Goal: Task Accomplishment & Management: Manage account settings

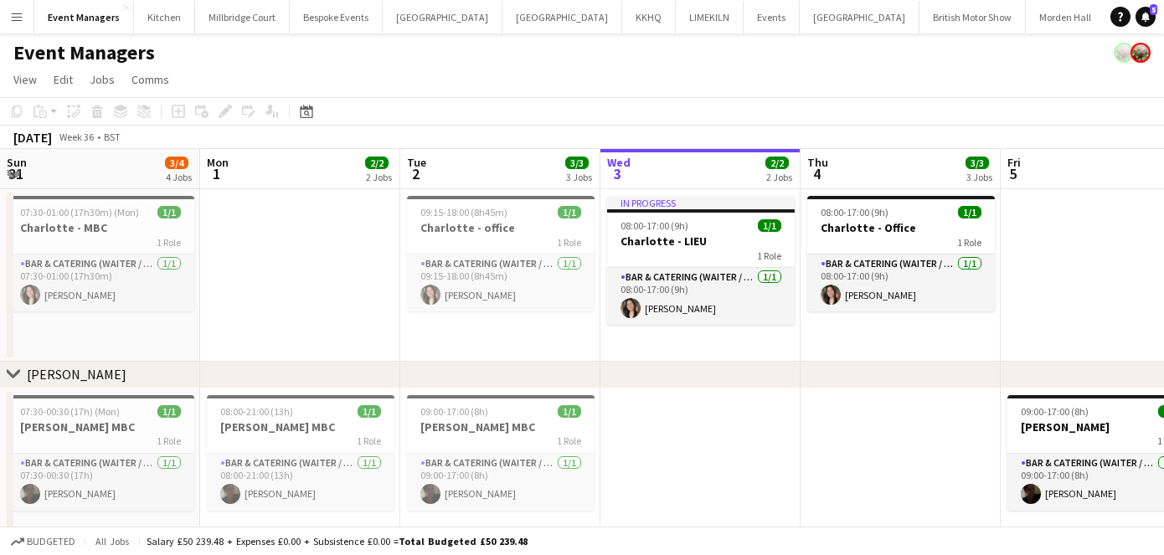
scroll to position [0, 400]
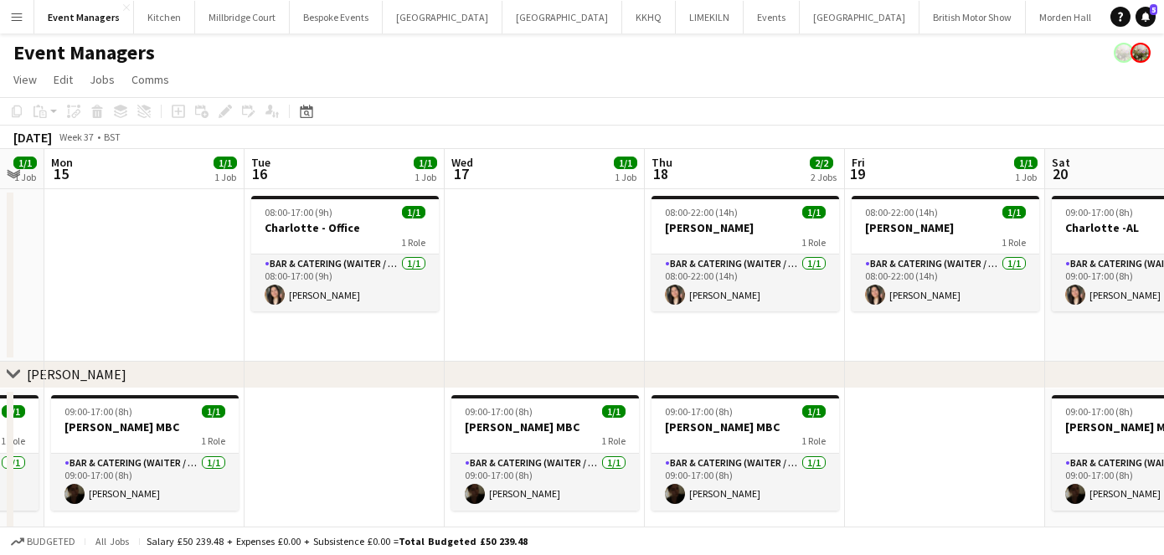
click at [566, 269] on app-date-cell at bounding box center [545, 275] width 200 height 173
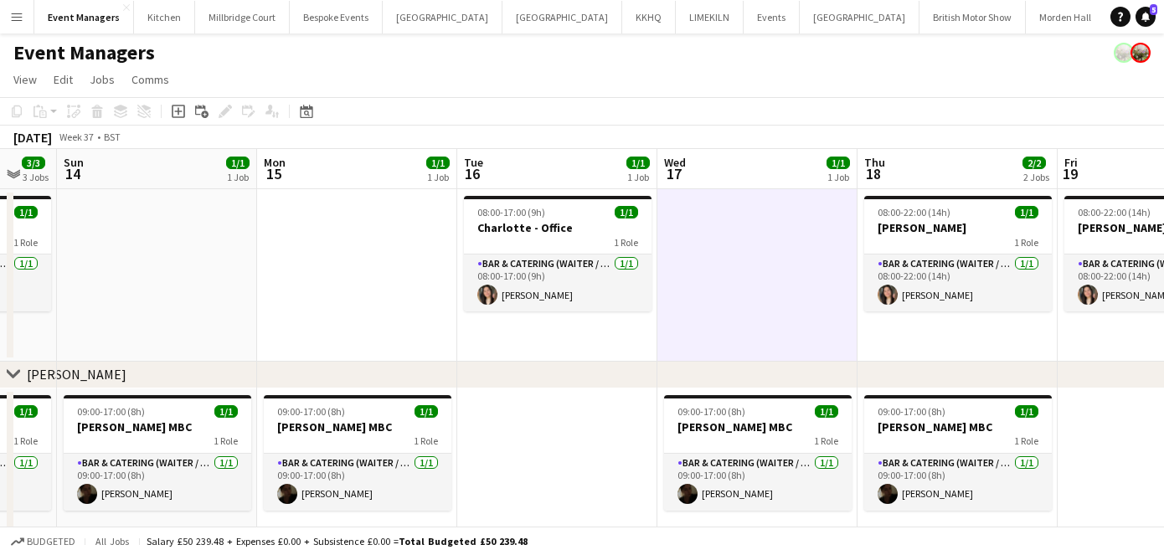
scroll to position [0, 555]
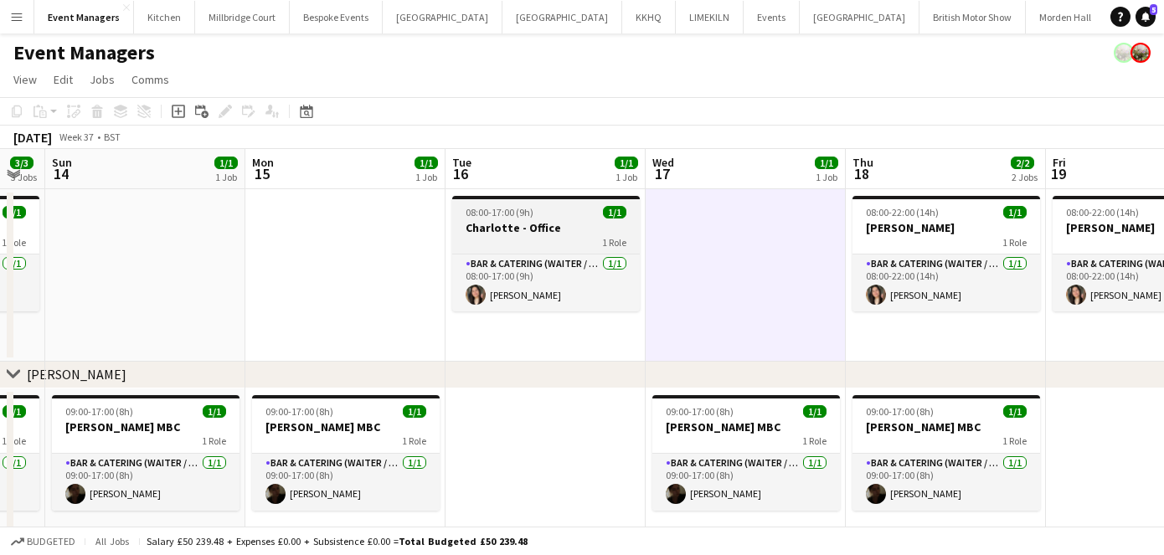
click at [518, 220] on h3 "Charlotte - Office" at bounding box center [546, 227] width 188 height 15
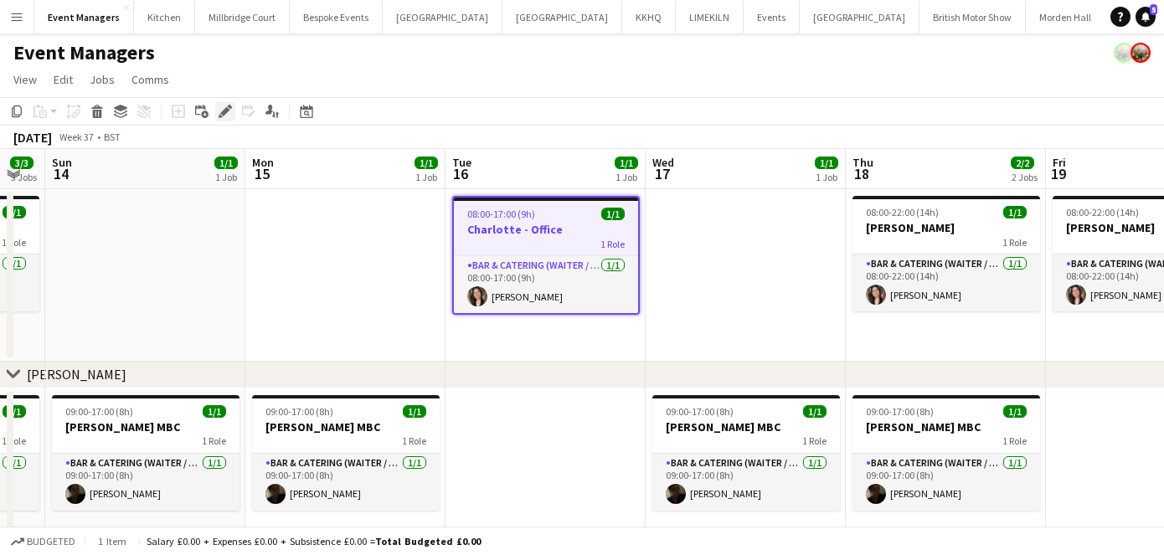
click at [224, 105] on icon "Edit" at bounding box center [225, 111] width 13 height 13
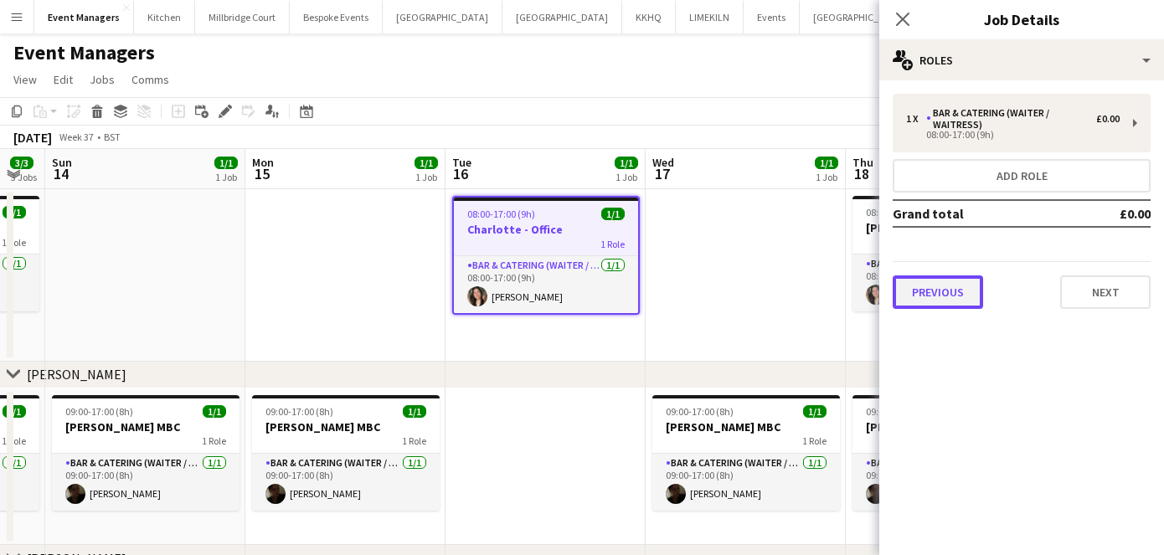
click at [959, 284] on button "Previous" at bounding box center [938, 293] width 90 height 34
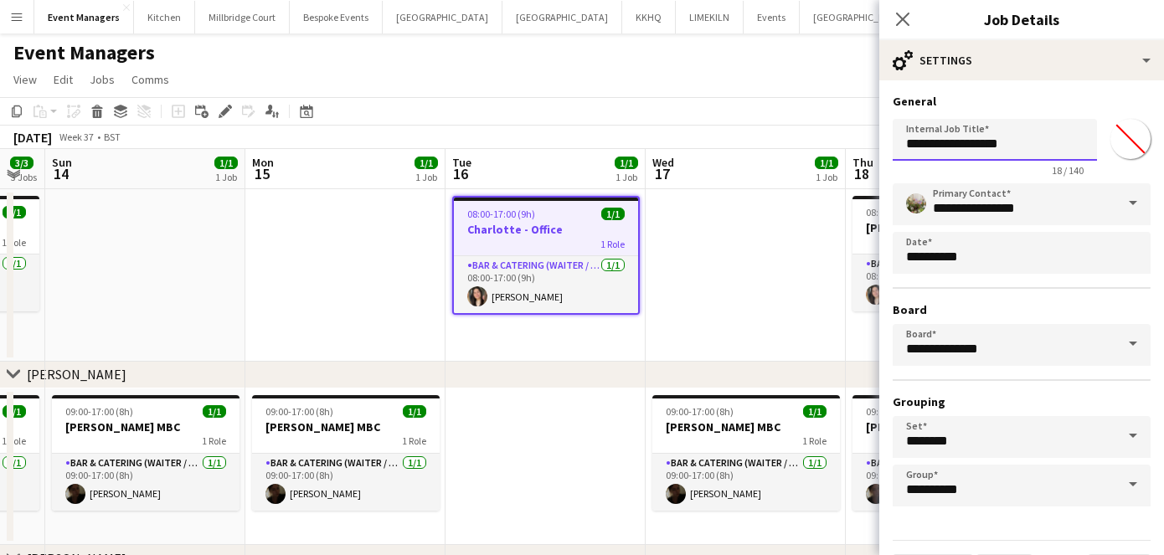
click at [1006, 149] on input "**********" at bounding box center [995, 140] width 204 height 42
type input "**********"
click at [899, 24] on icon "Close pop-in" at bounding box center [902, 19] width 16 height 16
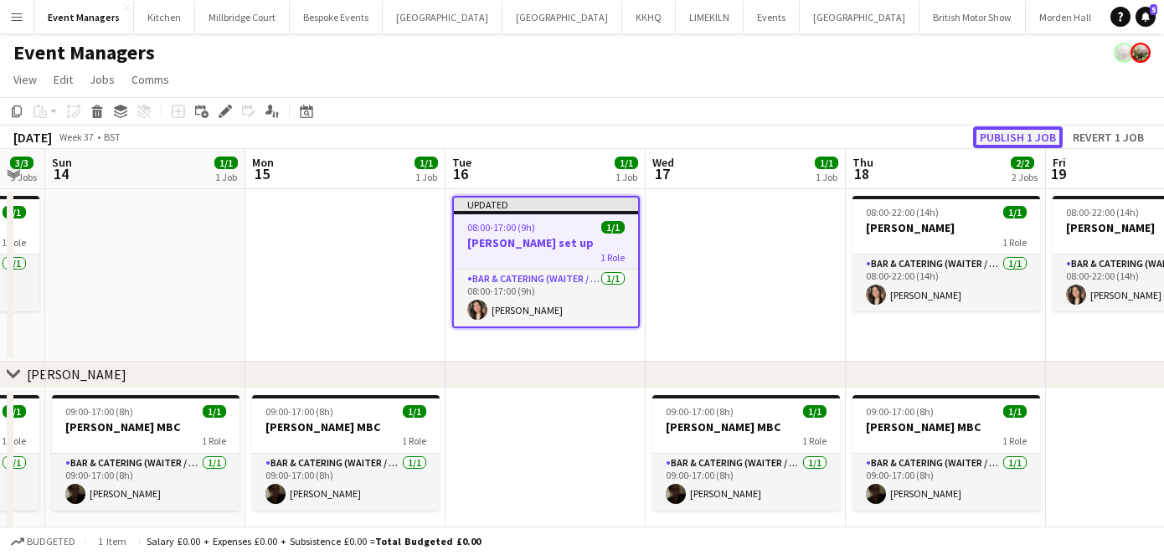
click at [994, 142] on button "Publish 1 job" at bounding box center [1018, 137] width 90 height 22
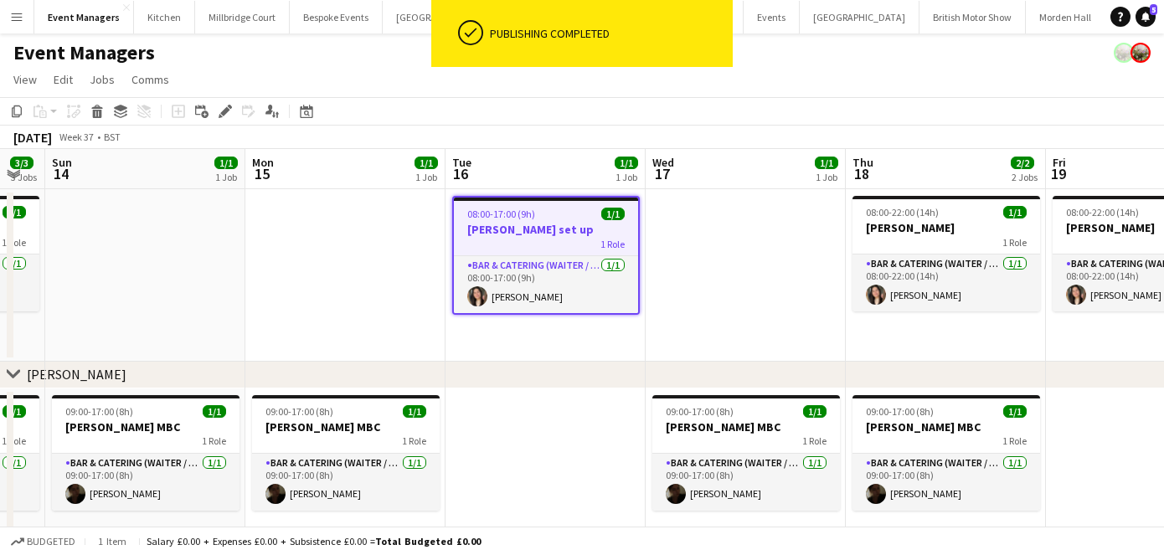
click at [529, 232] on h3 "[PERSON_NAME] set up" at bounding box center [546, 229] width 184 height 15
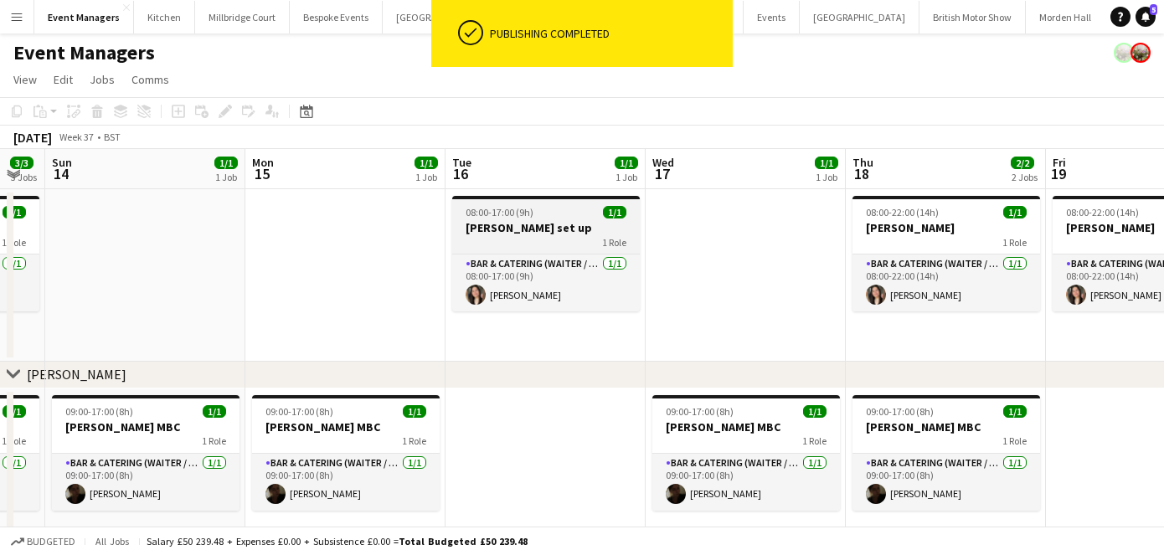
click at [540, 213] on div "08:00-17:00 (9h) 1/1" at bounding box center [546, 212] width 188 height 13
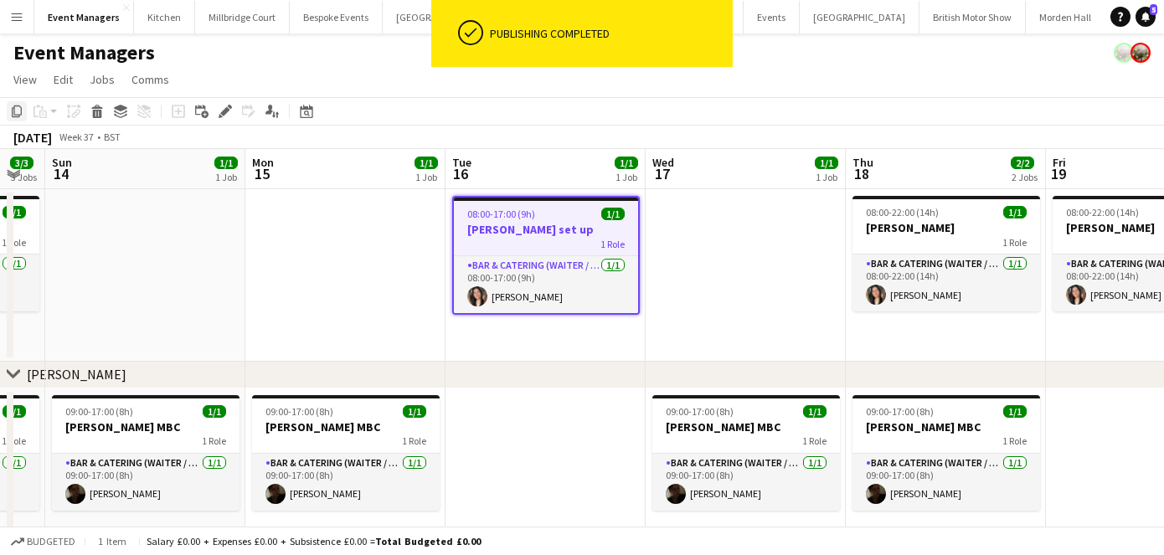
click at [10, 110] on icon "Copy" at bounding box center [16, 111] width 13 height 13
click at [795, 271] on app-date-cell at bounding box center [746, 275] width 200 height 173
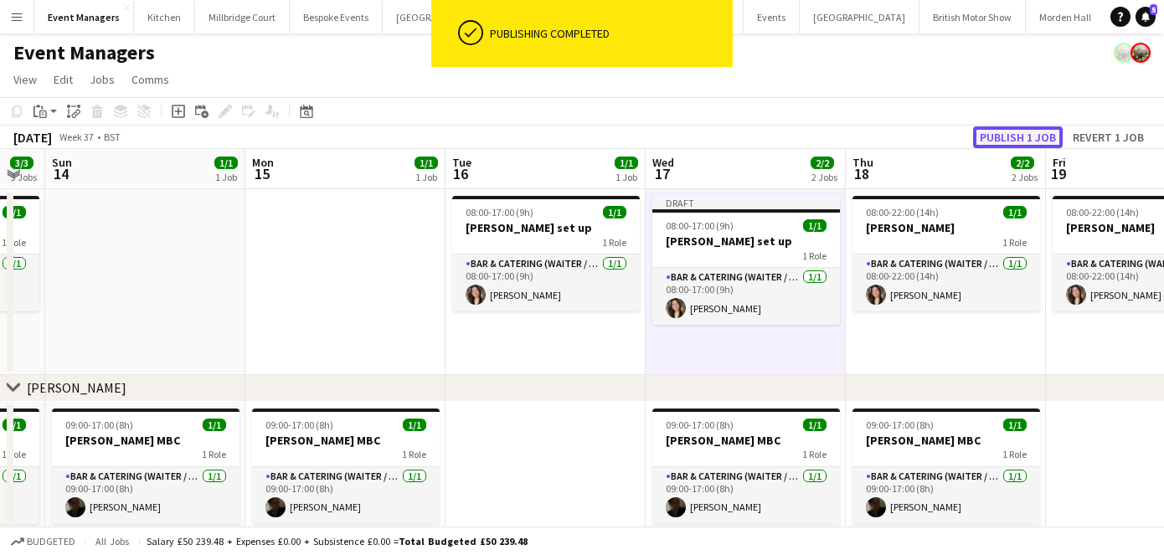
click at [1020, 130] on button "Publish 1 job" at bounding box center [1018, 137] width 90 height 22
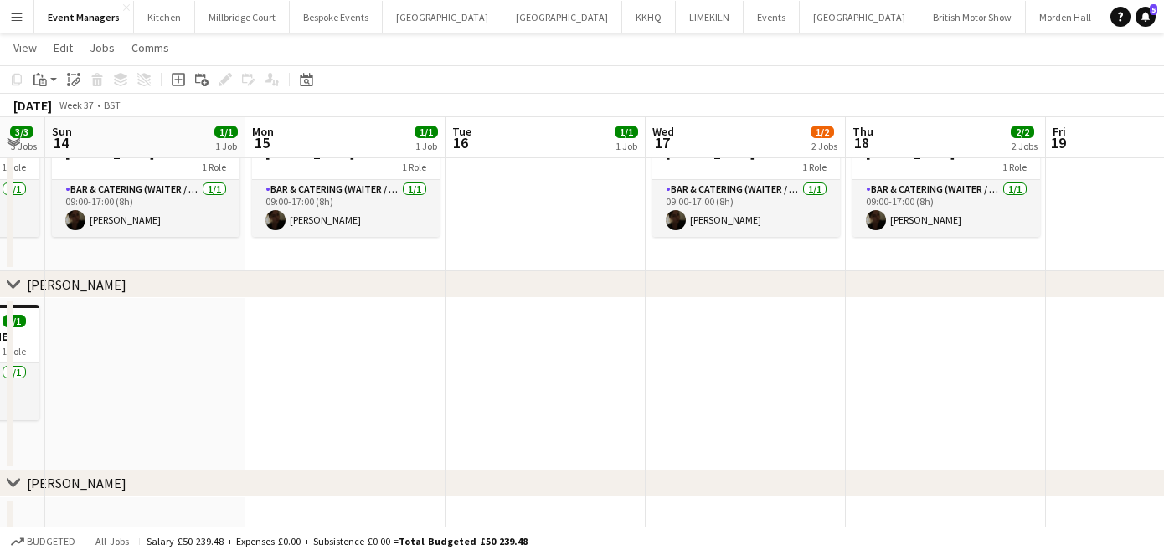
scroll to position [413, 0]
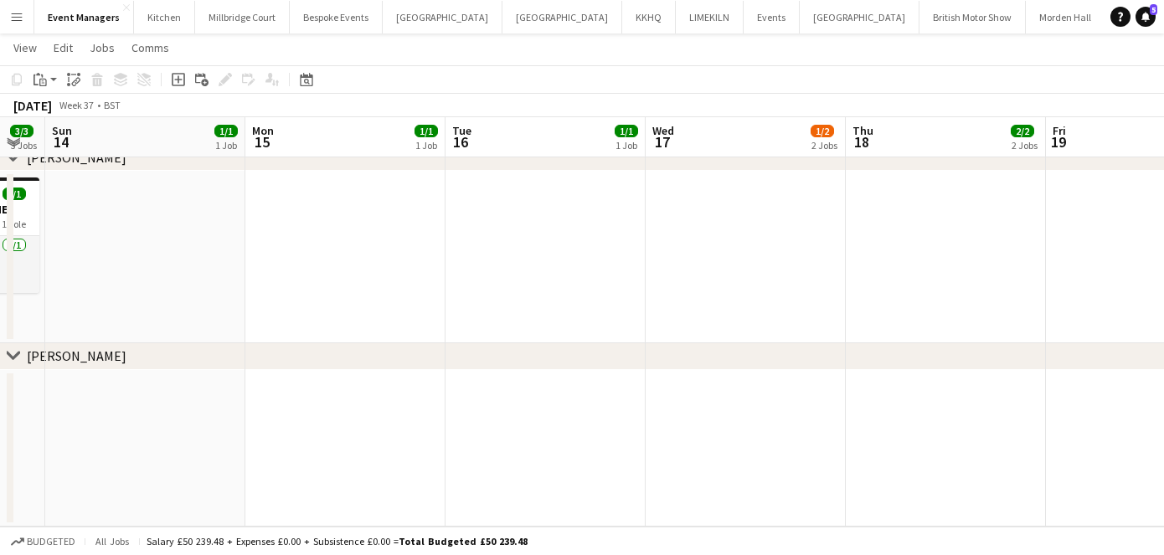
click at [726, 414] on app-date-cell at bounding box center [746, 448] width 200 height 157
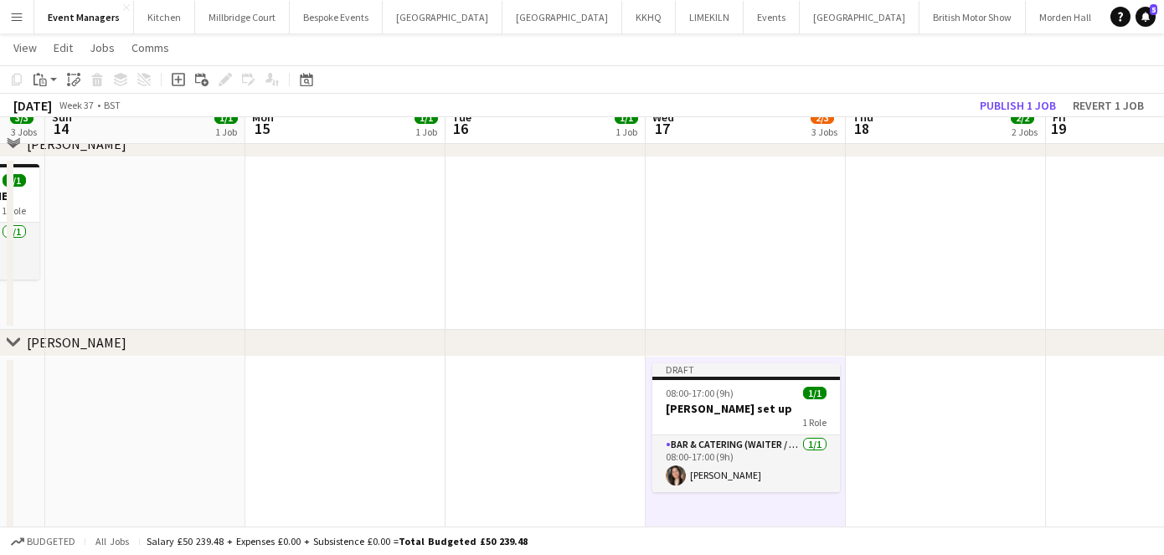
scroll to position [399, 0]
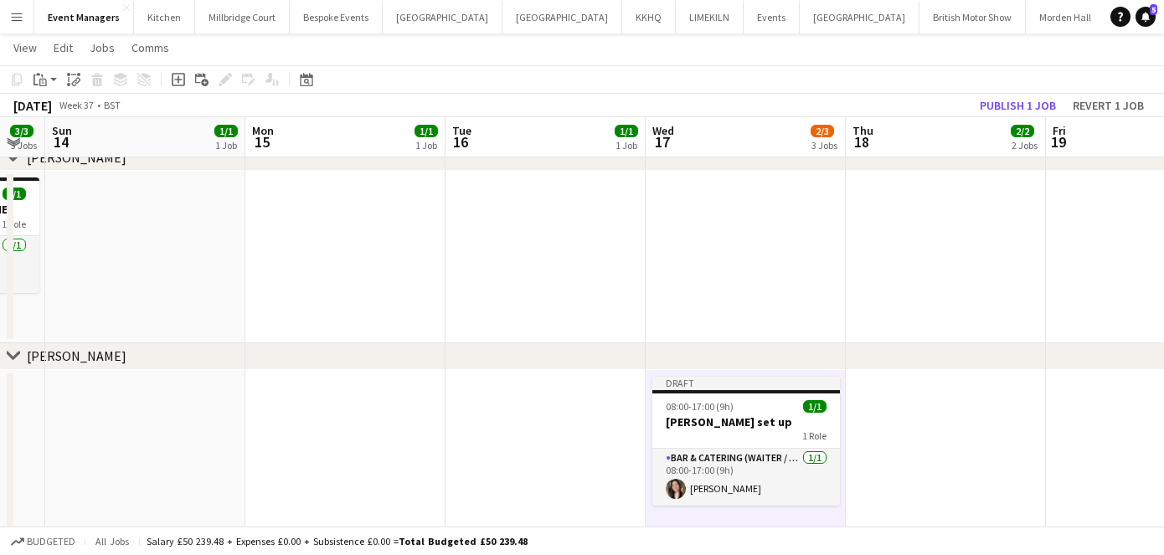
click at [546, 414] on app-date-cell at bounding box center [546, 463] width 200 height 186
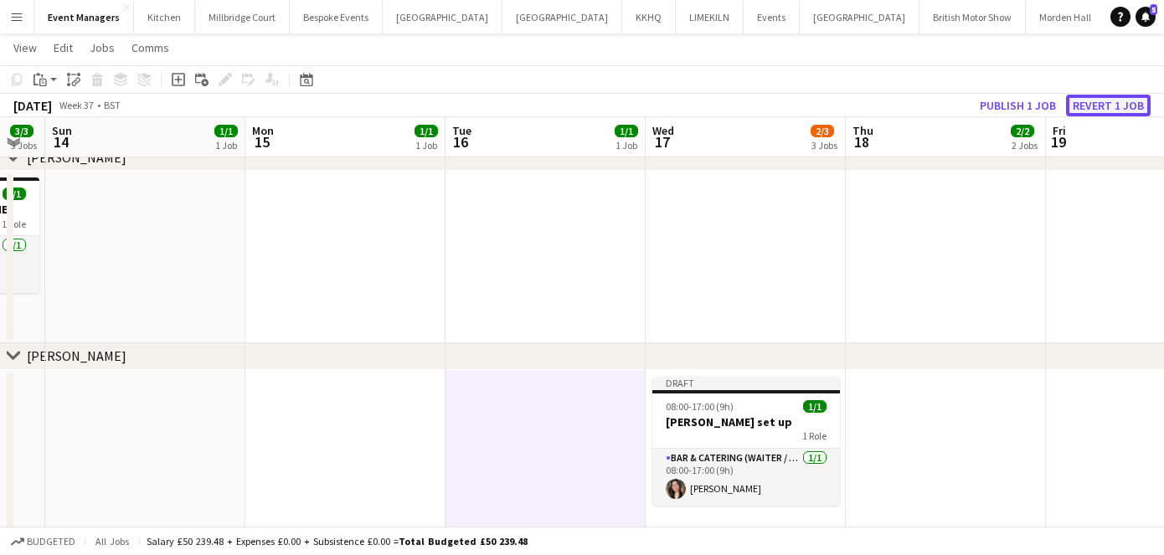
click at [1096, 98] on button "Revert 1 job" at bounding box center [1108, 106] width 85 height 22
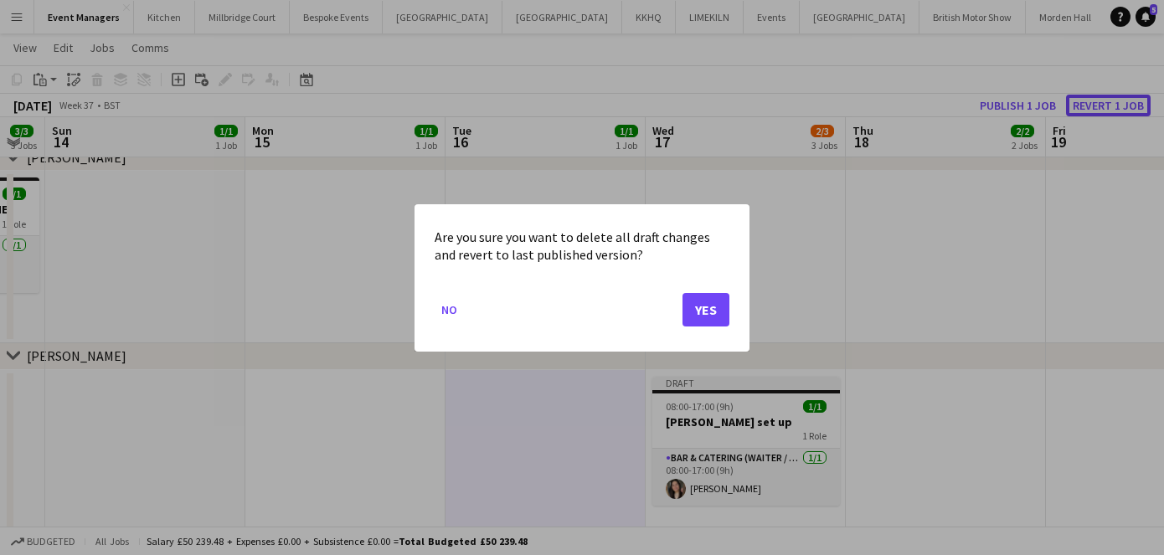
scroll to position [0, 0]
click at [700, 309] on button "Yes" at bounding box center [706, 309] width 47 height 34
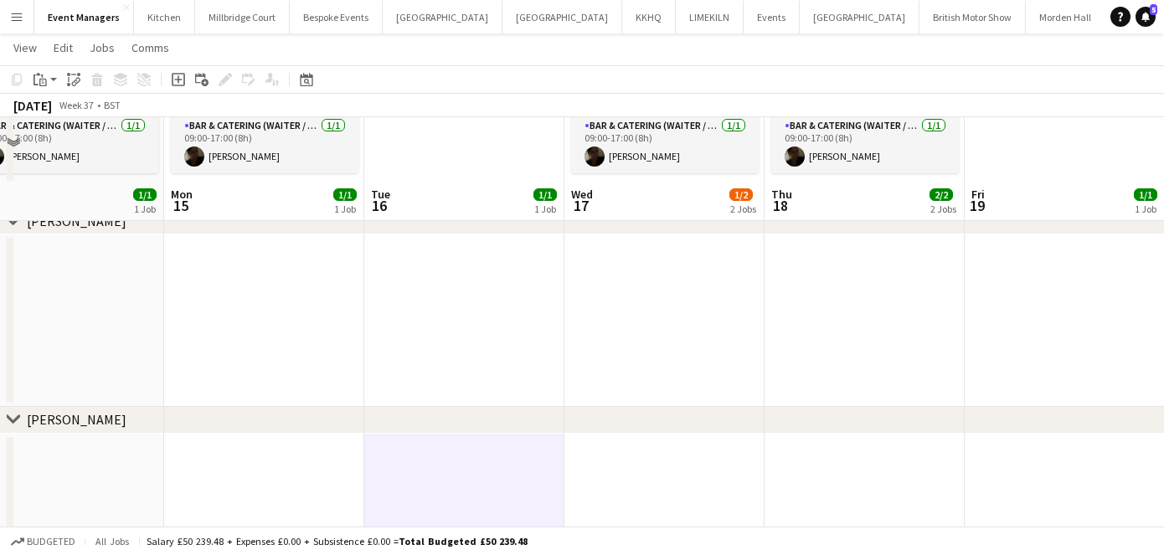
scroll to position [399, 0]
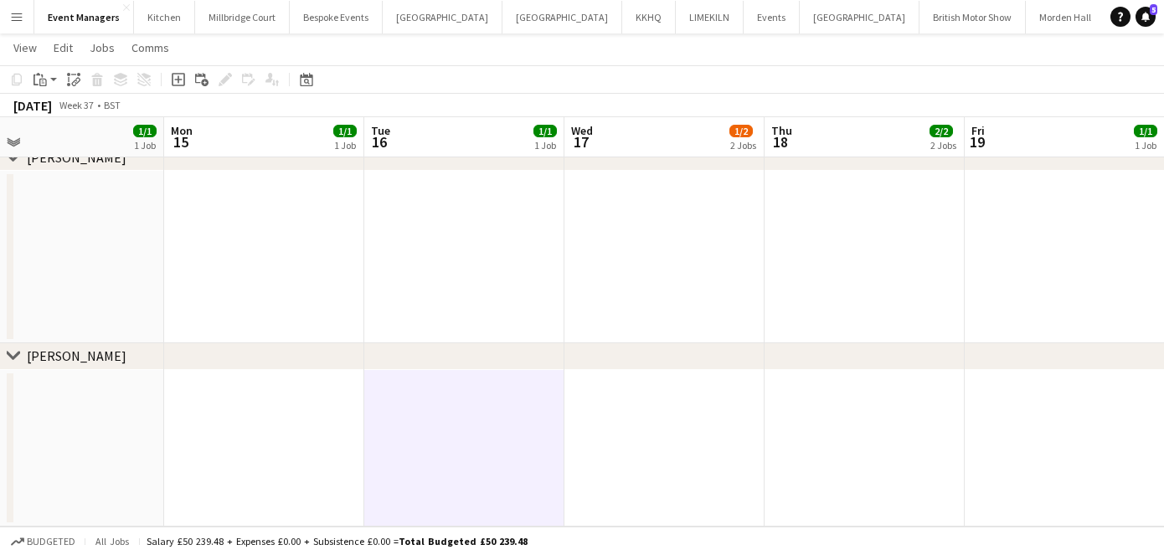
click at [453, 269] on app-date-cell at bounding box center [464, 257] width 200 height 173
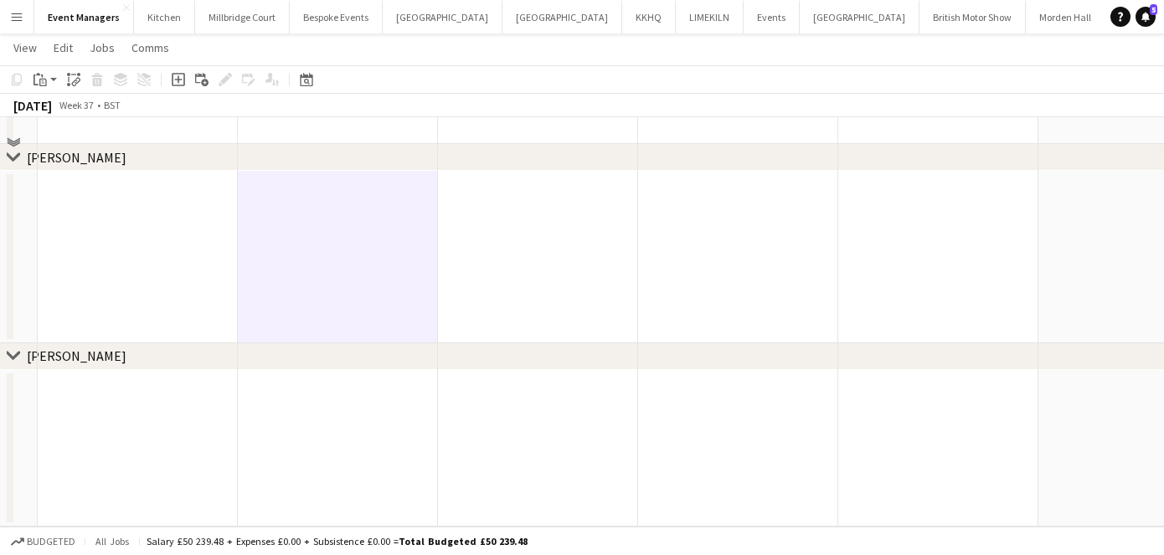
scroll to position [0, 0]
